Goal: Task Accomplishment & Management: Manage account settings

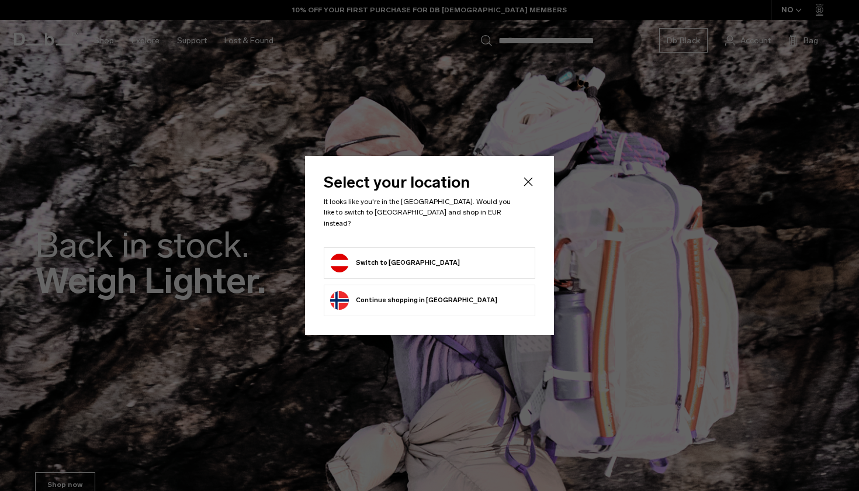
click at [460, 264] on form "Switch to Austria" at bounding box center [429, 263] width 199 height 19
click at [345, 254] on button "Switch to Austria" at bounding box center [395, 263] width 130 height 19
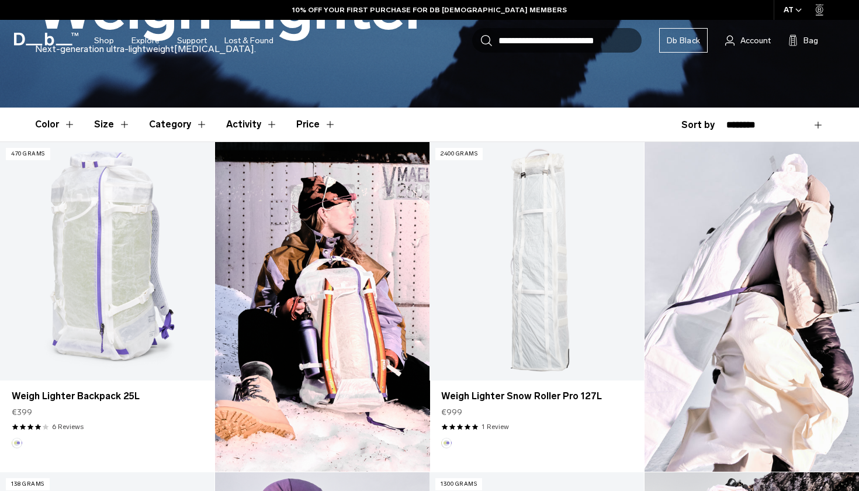
scroll to position [288, 0]
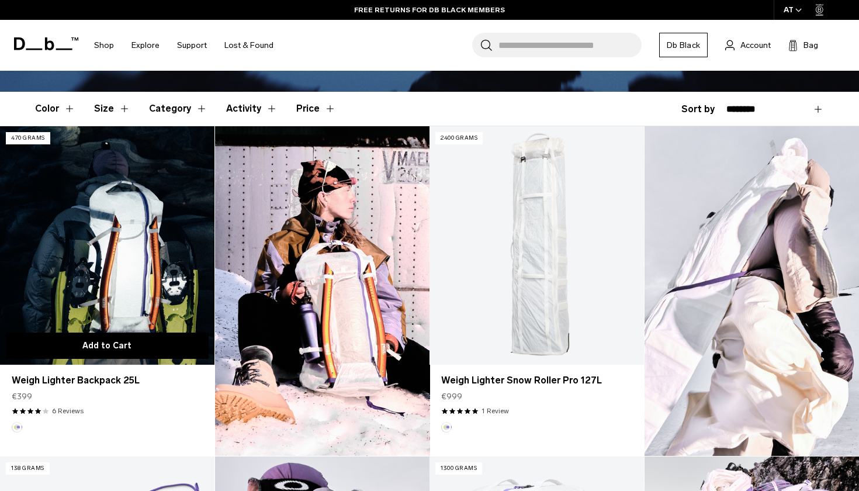
click at [133, 348] on button "Add to Cart" at bounding box center [107, 345] width 203 height 26
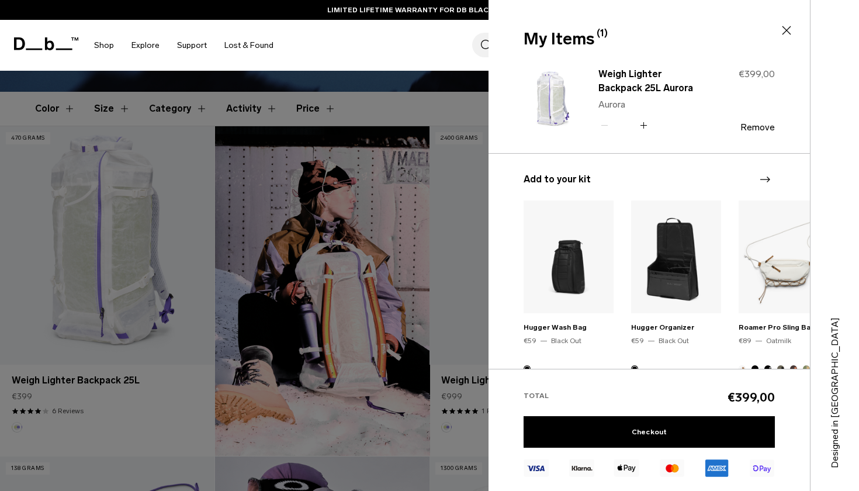
click at [787, 29] on icon at bounding box center [786, 30] width 14 height 14
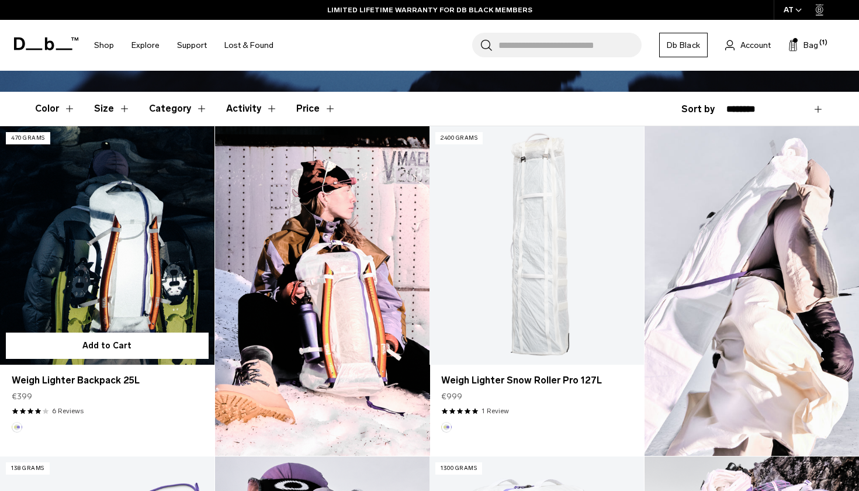
click at [128, 272] on link "Weigh Lighter Backpack 25L" at bounding box center [107, 245] width 214 height 238
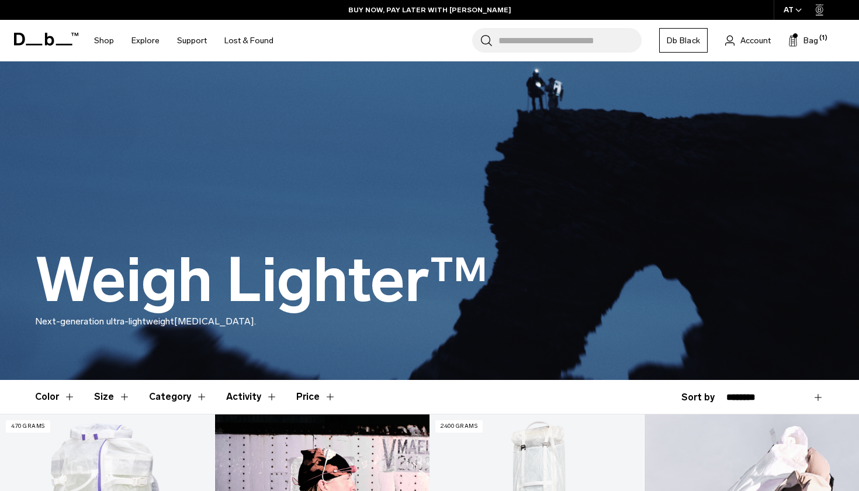
scroll to position [0, 0]
click at [734, 45] on icon at bounding box center [729, 41] width 9 height 10
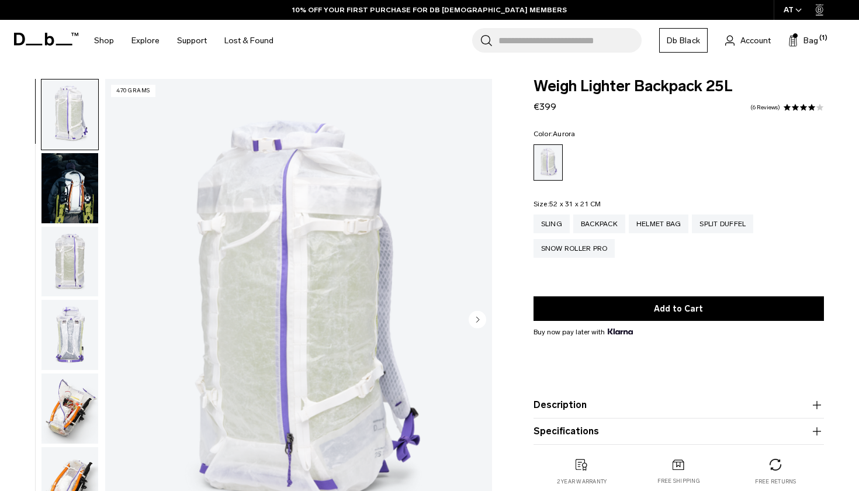
click at [84, 256] on img "button" at bounding box center [69, 262] width 57 height 70
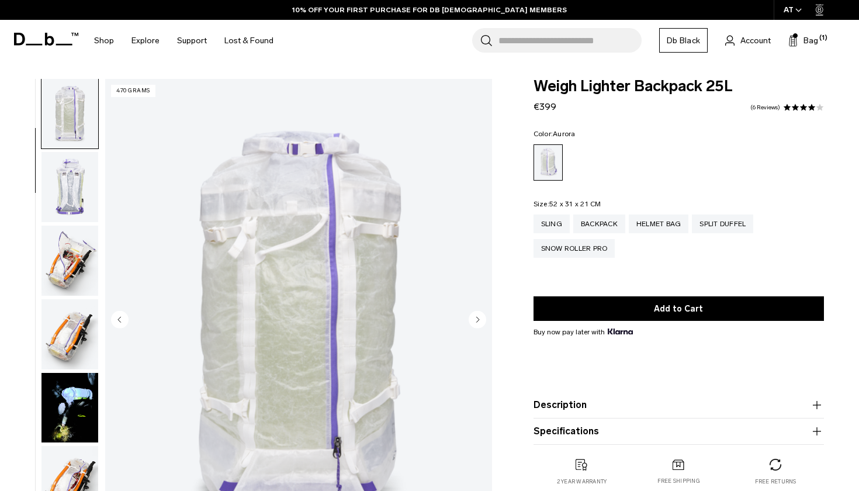
scroll to position [172, 0]
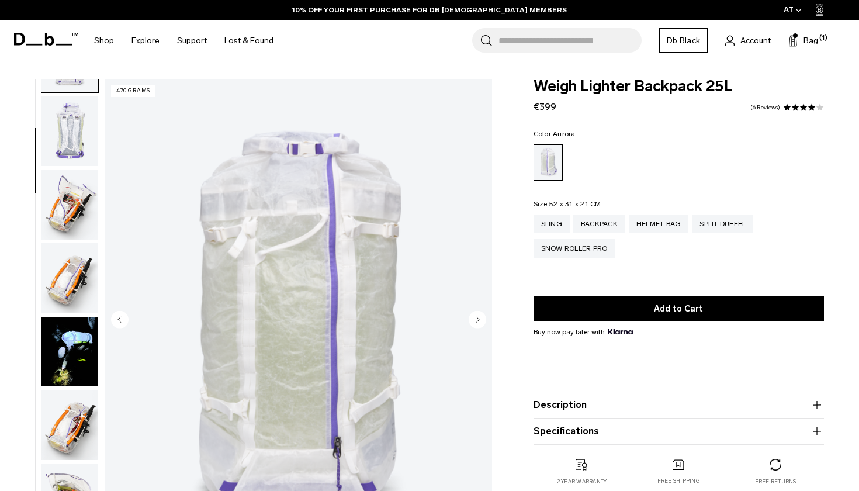
click at [85, 339] on img "button" at bounding box center [69, 352] width 57 height 70
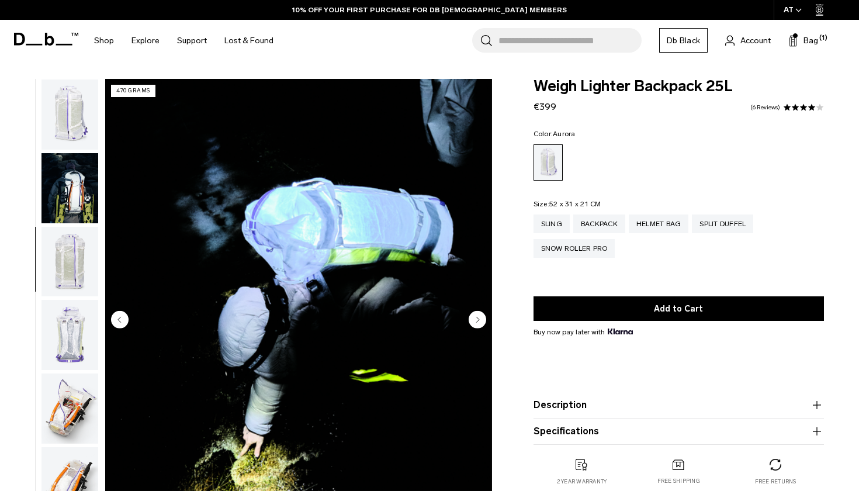
scroll to position [0, 0]
click at [61, 202] on img "button" at bounding box center [69, 188] width 57 height 70
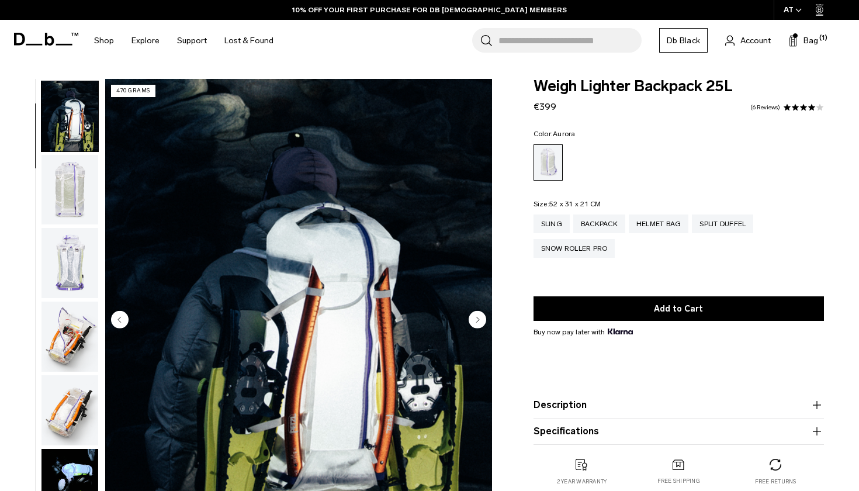
scroll to position [74, 0]
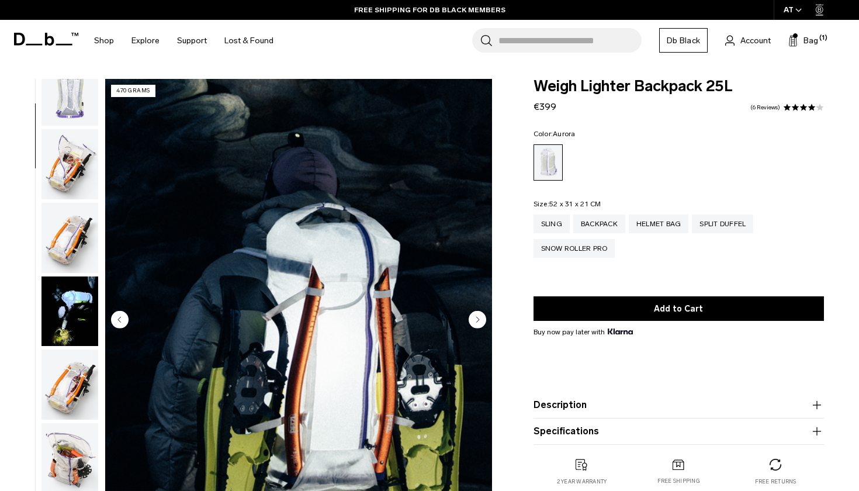
click at [71, 187] on img "button" at bounding box center [69, 164] width 57 height 70
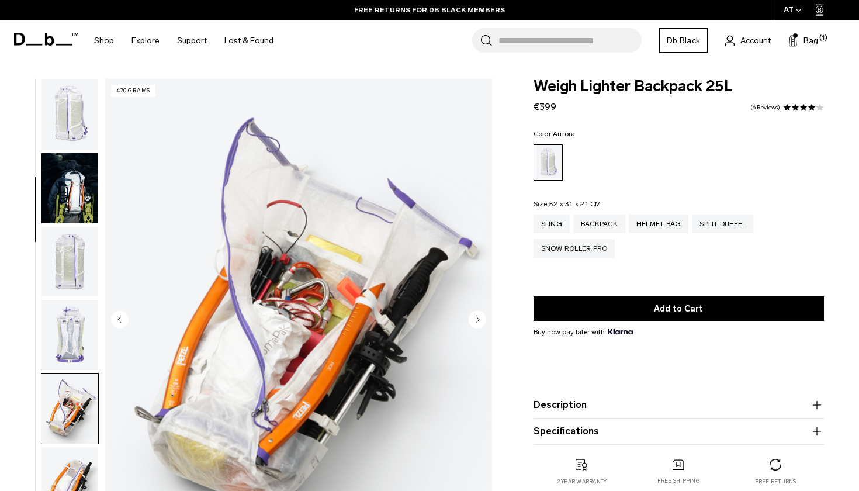
scroll to position [0, 0]
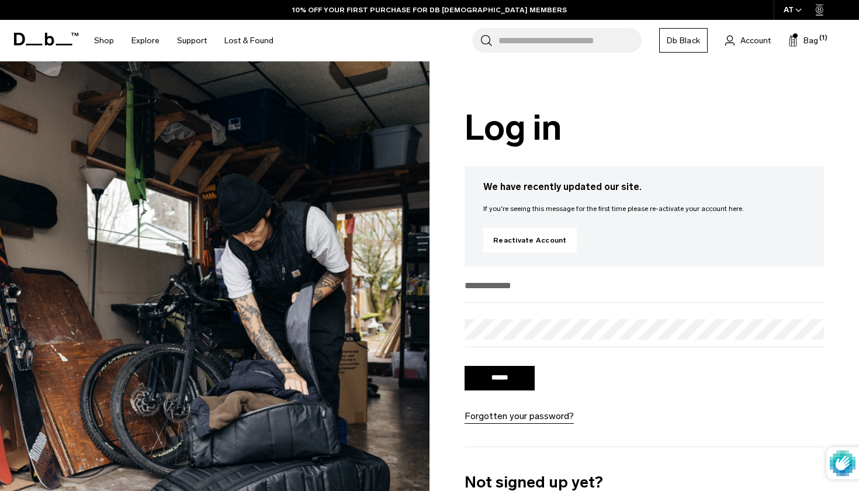
type input "**********"
click at [500, 379] on input "******" at bounding box center [500, 378] width 70 height 25
click at [525, 380] on input "******" at bounding box center [500, 378] width 70 height 25
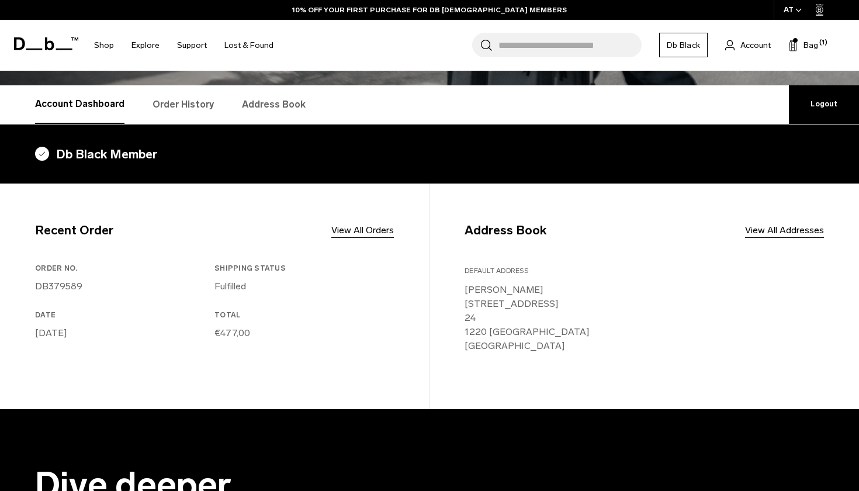
scroll to position [178, 0]
